Goal: Information Seeking & Learning: Learn about a topic

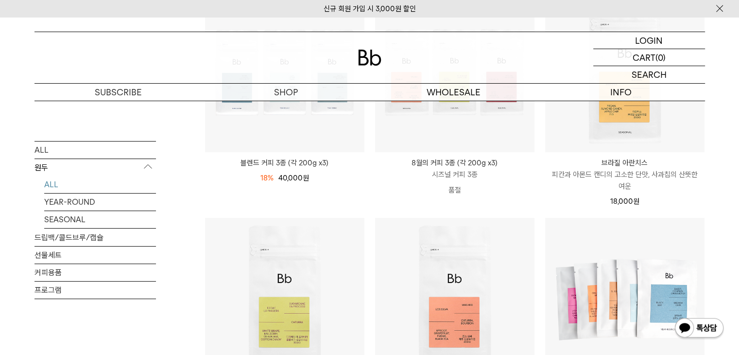
scroll to position [318, 0]
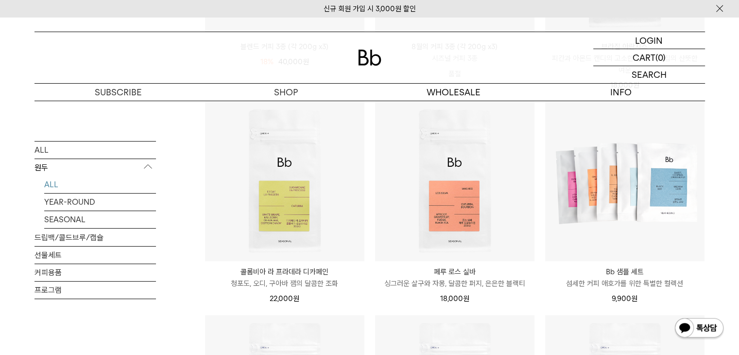
click at [739, 158] on html "신규 회원 가입 시 3,000원 할인 LOGIN 로그인 LOGIN 로그인 CART 장바구니 (0) SEARCH 검색 검색폼 ** 추천상품" at bounding box center [369, 353] width 739 height 1342
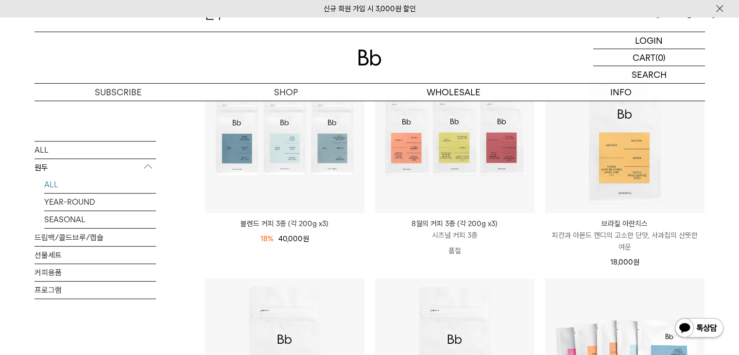
scroll to position [191, 0]
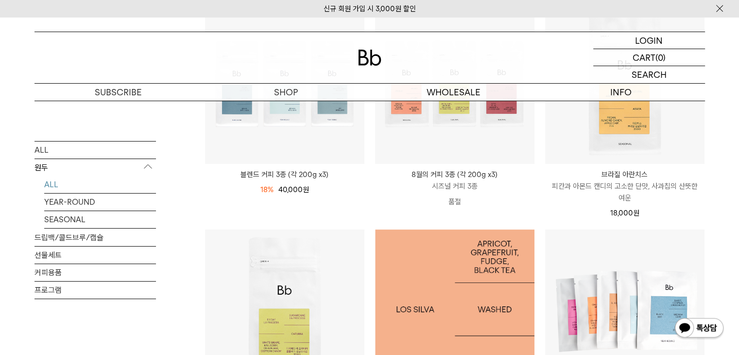
click at [493, 252] on img at bounding box center [454, 308] width 159 height 159
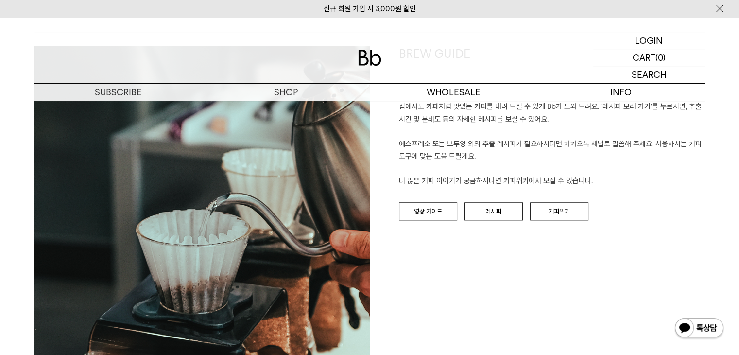
scroll to position [1065, 0]
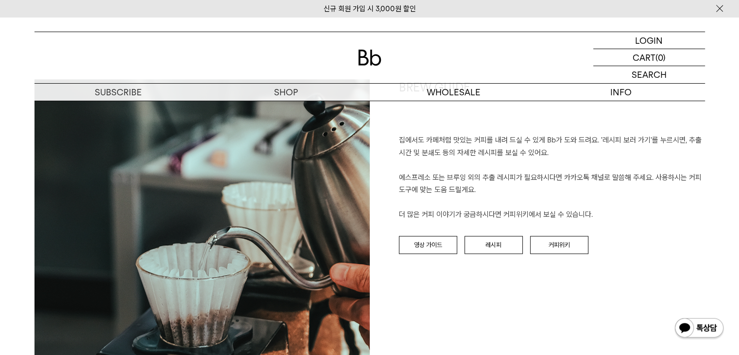
drag, startPoint x: 746, startPoint y: 96, endPoint x: 734, endPoint y: 183, distance: 87.4
click at [495, 240] on link "레시피" at bounding box center [494, 245] width 58 height 18
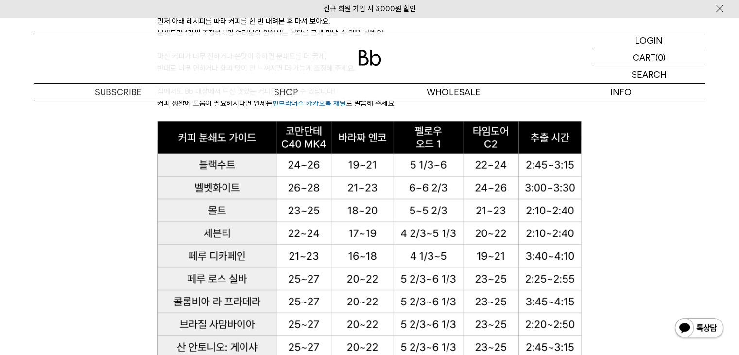
scroll to position [643, 0]
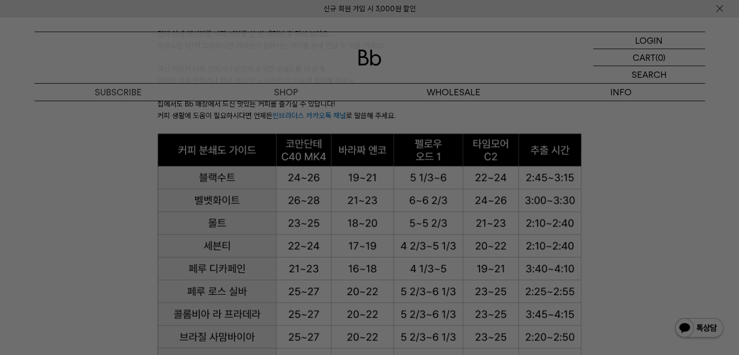
drag, startPoint x: 746, startPoint y: 38, endPoint x: 746, endPoint y: 97, distance: 58.8
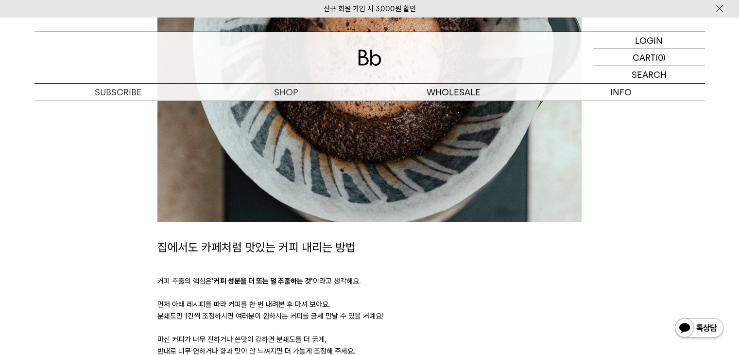
scroll to position [450, 0]
